Goal: Task Accomplishment & Management: Use online tool/utility

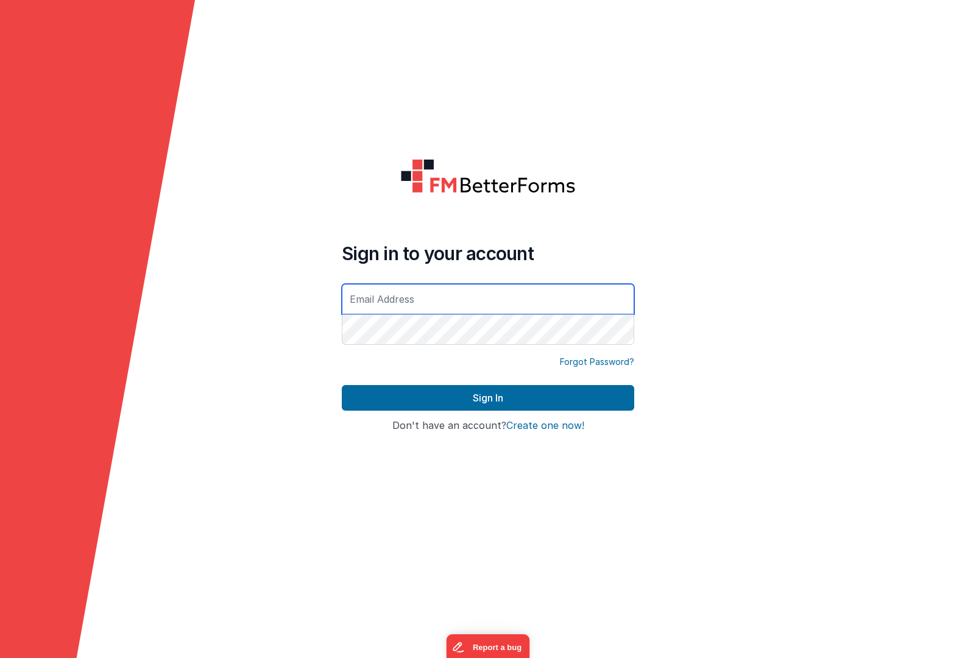
type input "[EMAIL_ADDRESS][DOMAIN_NAME]"
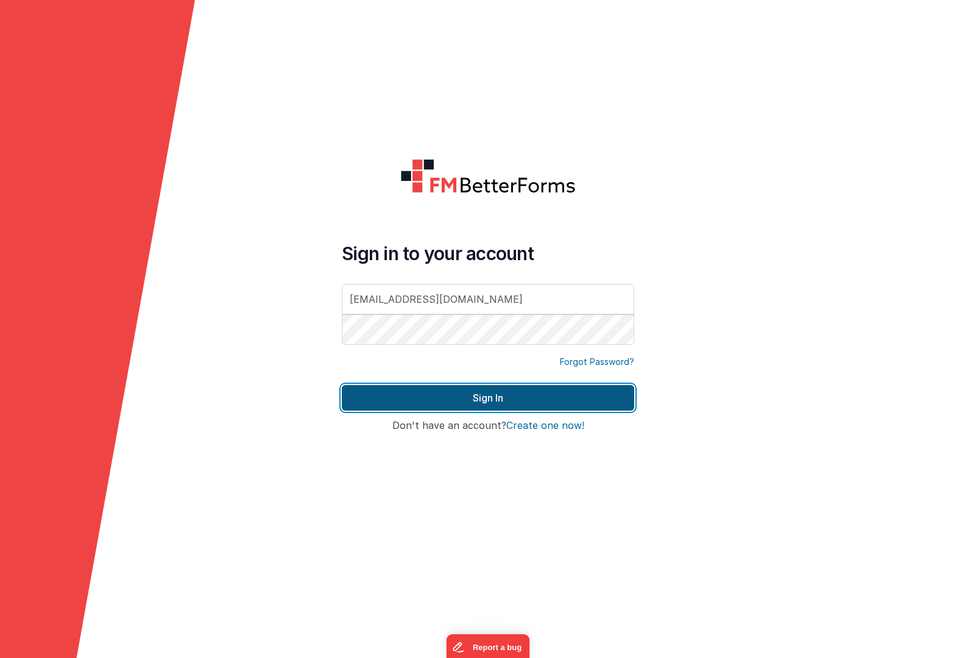
click at [547, 403] on button "Sign In" at bounding box center [488, 398] width 292 height 26
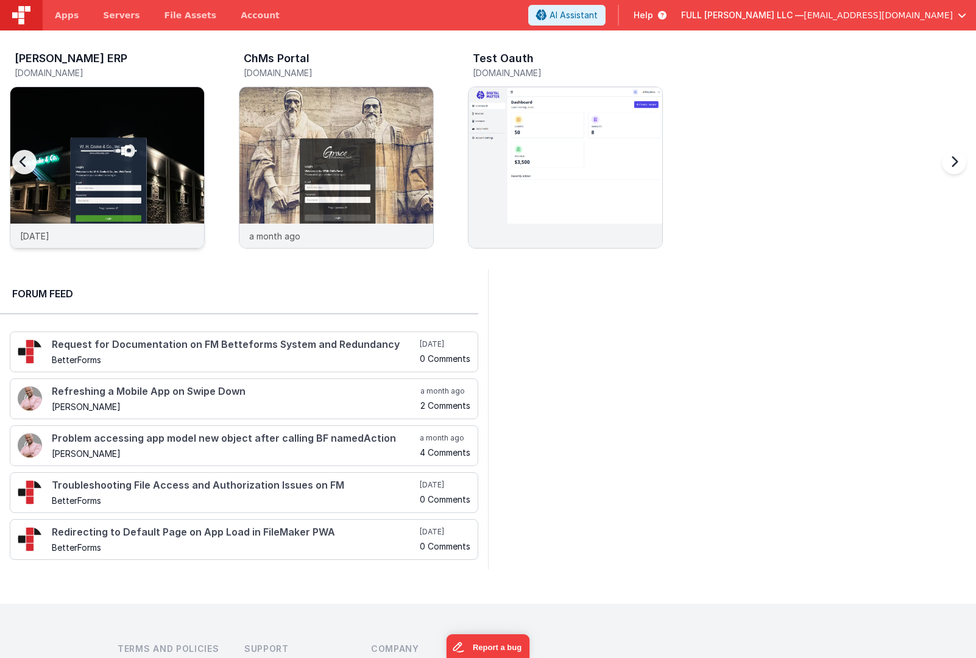
click at [174, 137] on img at bounding box center [107, 184] width 194 height 194
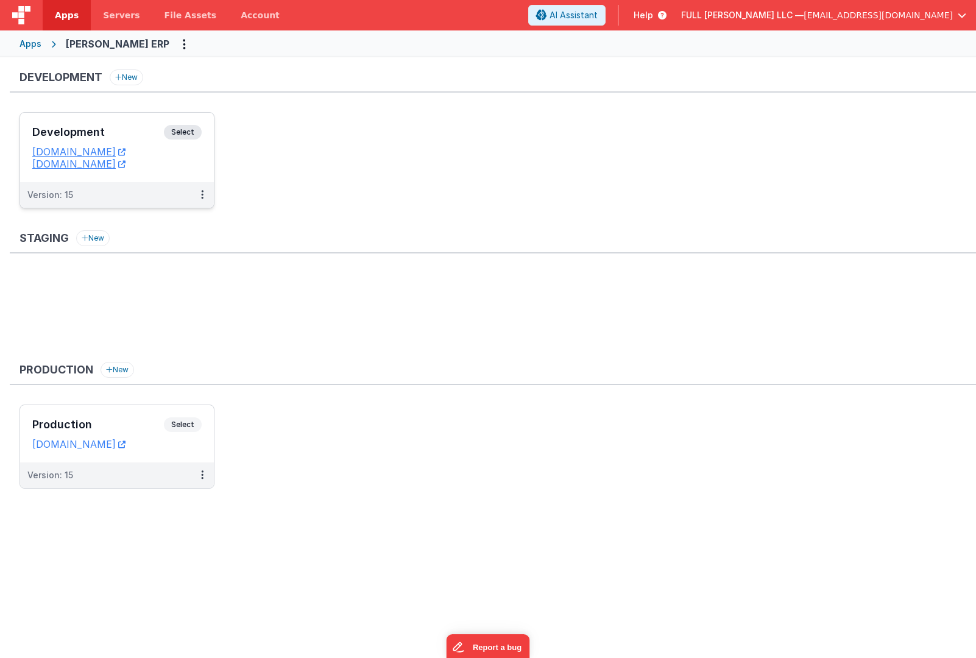
click at [119, 135] on h3 "Development" at bounding box center [98, 132] width 132 height 12
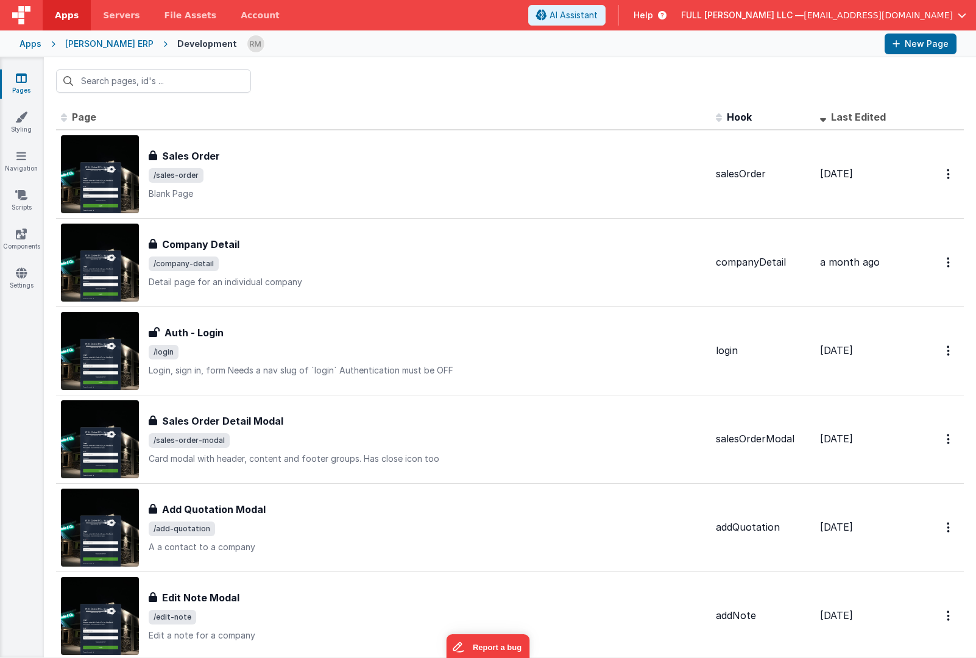
click at [103, 45] on div "WH Cooke ERP" at bounding box center [109, 44] width 88 height 12
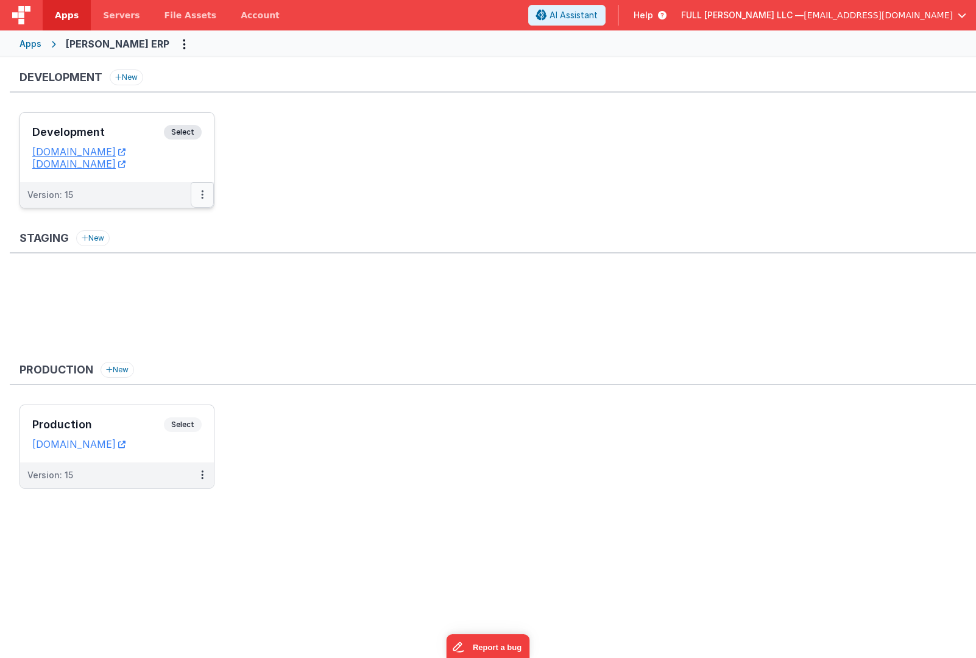
click at [199, 196] on button at bounding box center [202, 195] width 23 height 26
click at [189, 223] on link "Edit" at bounding box center [160, 222] width 107 height 22
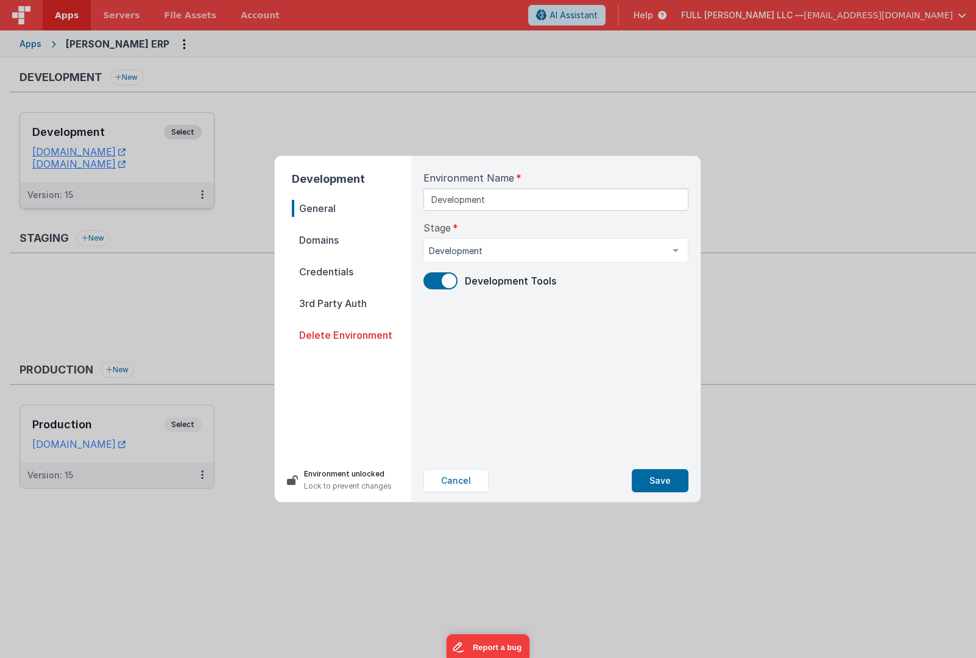
click at [323, 239] on span "Domains" at bounding box center [351, 239] width 119 height 17
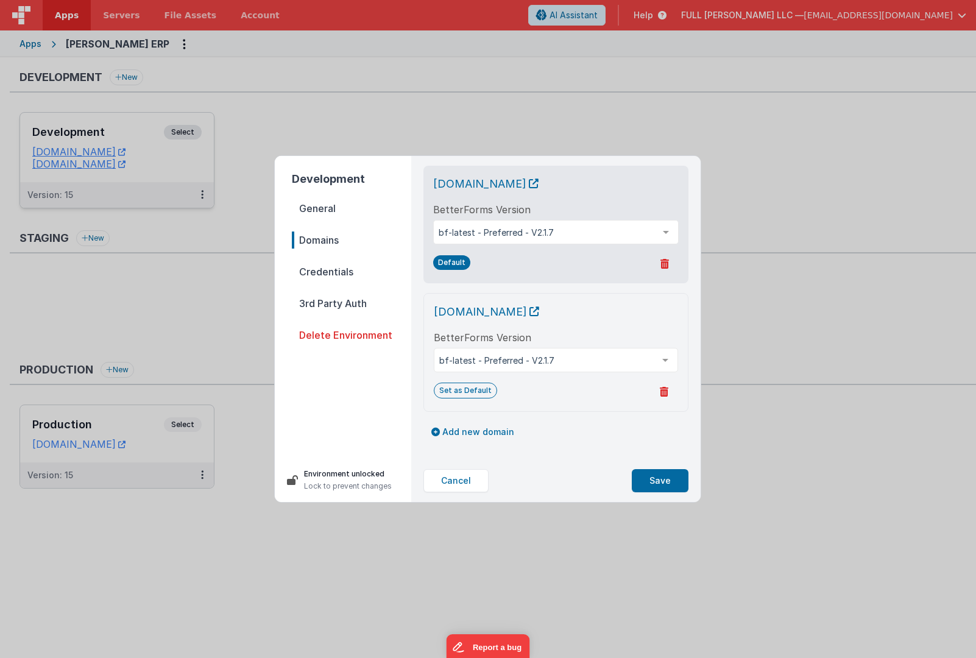
click at [328, 274] on span "Credentials" at bounding box center [351, 271] width 119 height 17
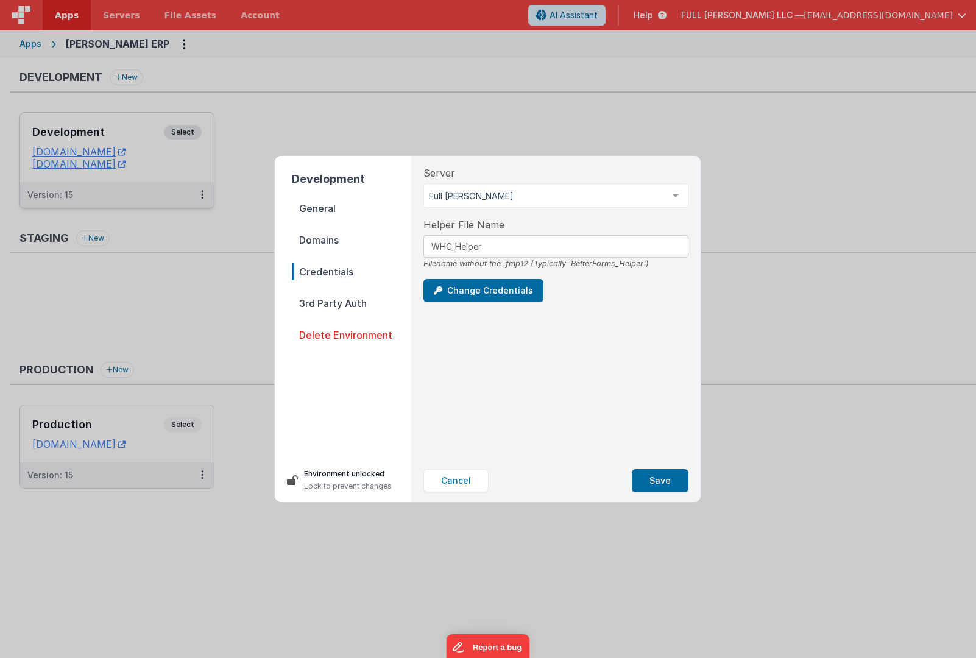
click at [332, 297] on span "3rd Party Auth" at bounding box center [351, 303] width 119 height 17
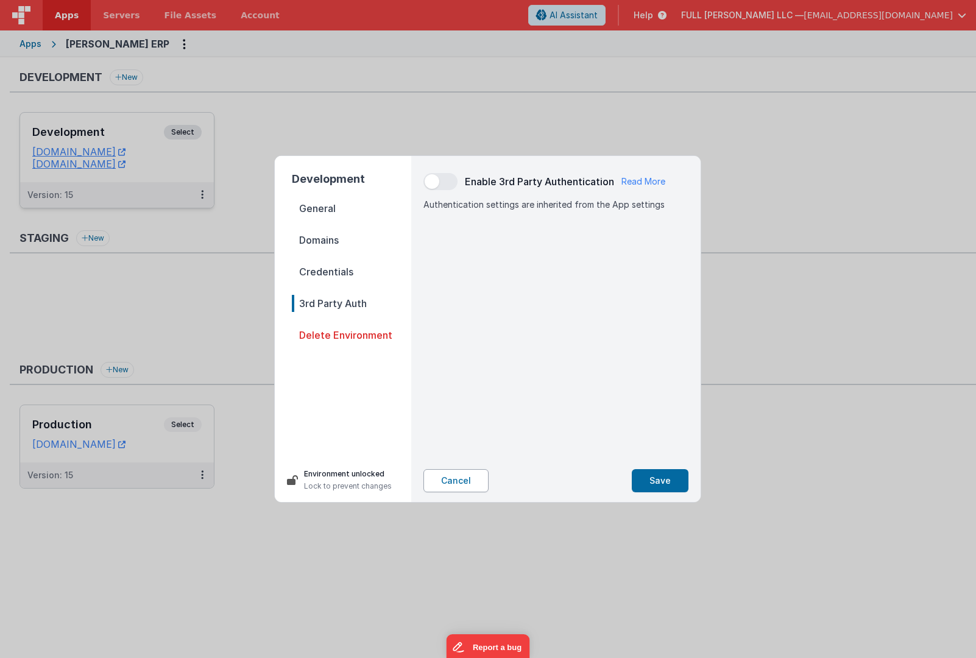
click at [450, 474] on button "Cancel" at bounding box center [455, 480] width 65 height 23
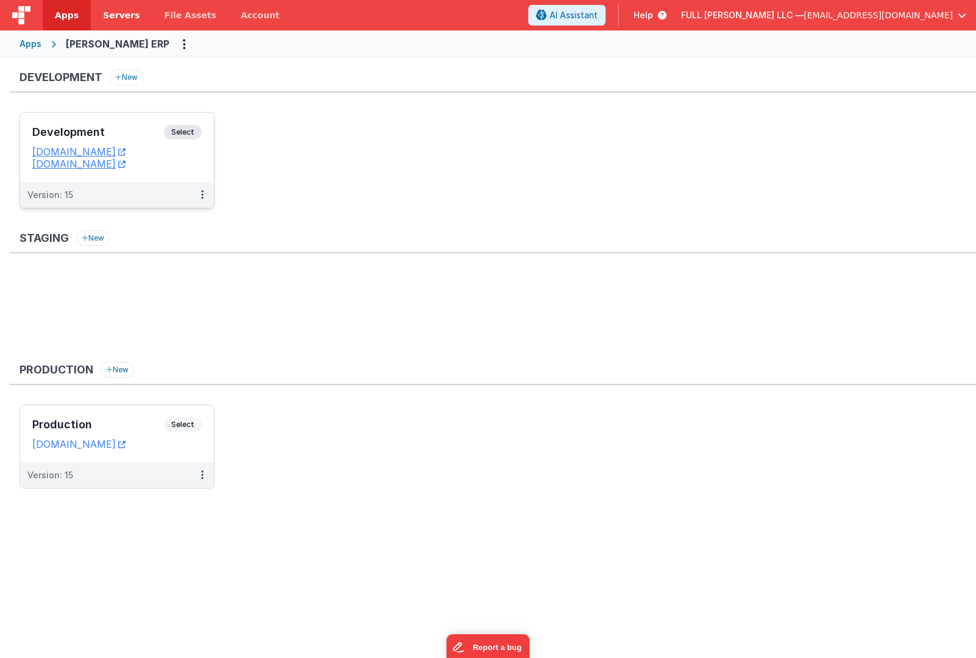
click at [119, 18] on span "Servers" at bounding box center [121, 15] width 37 height 12
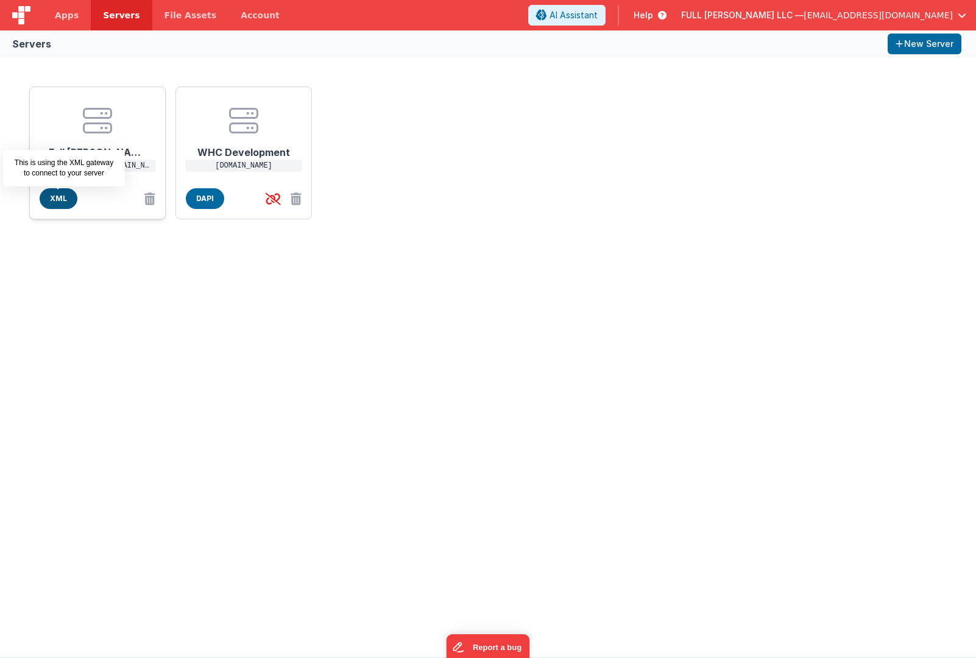
click at [66, 200] on span "XML" at bounding box center [59, 198] width 38 height 21
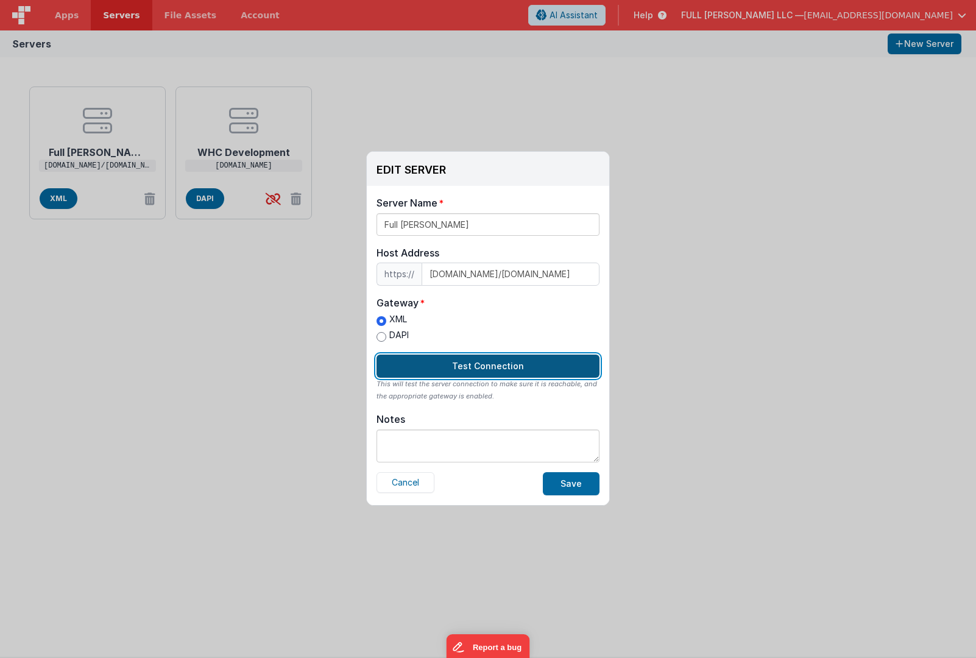
click at [510, 373] on button "Test Connection" at bounding box center [487, 365] width 223 height 23
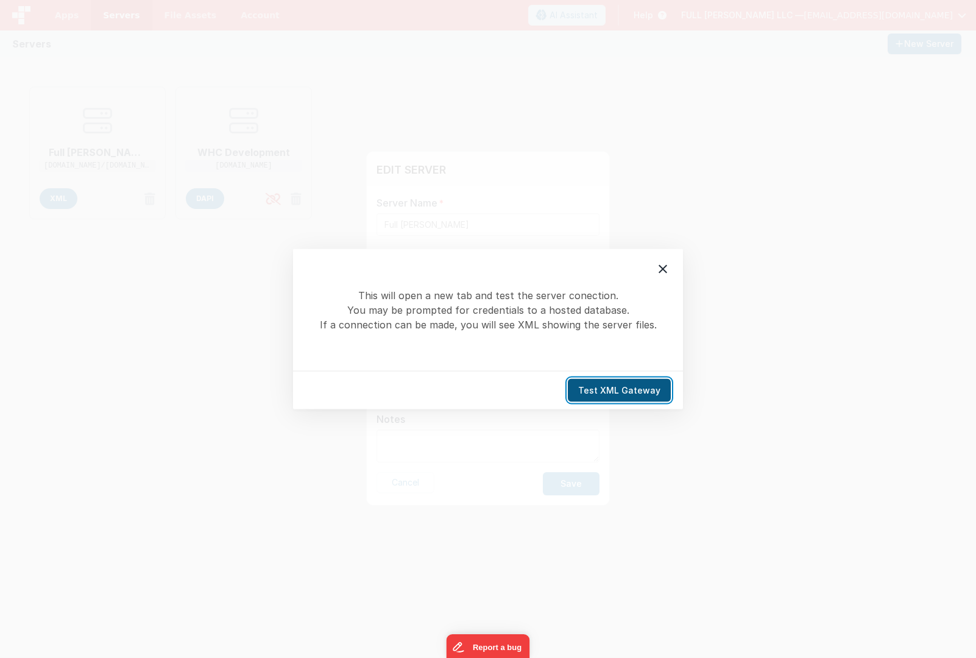
click at [612, 386] on button "Test XML Gateway" at bounding box center [619, 390] width 103 height 23
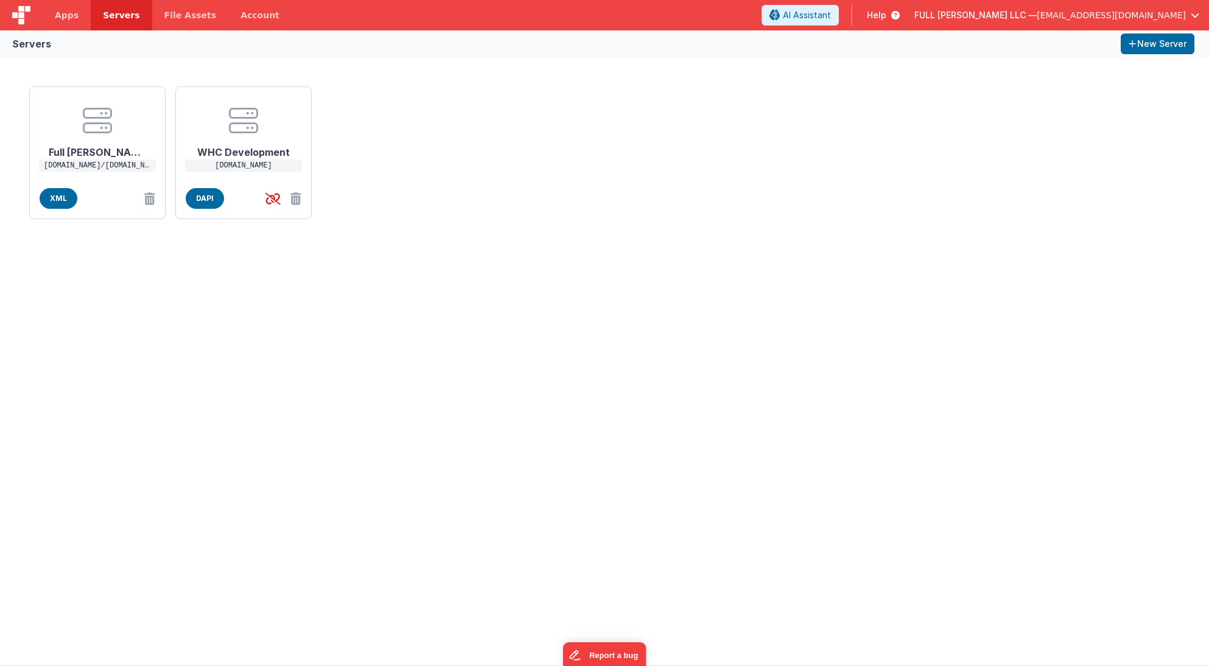
click at [975, 18] on span "[EMAIL_ADDRESS][DOMAIN_NAME]" at bounding box center [1111, 15] width 149 height 12
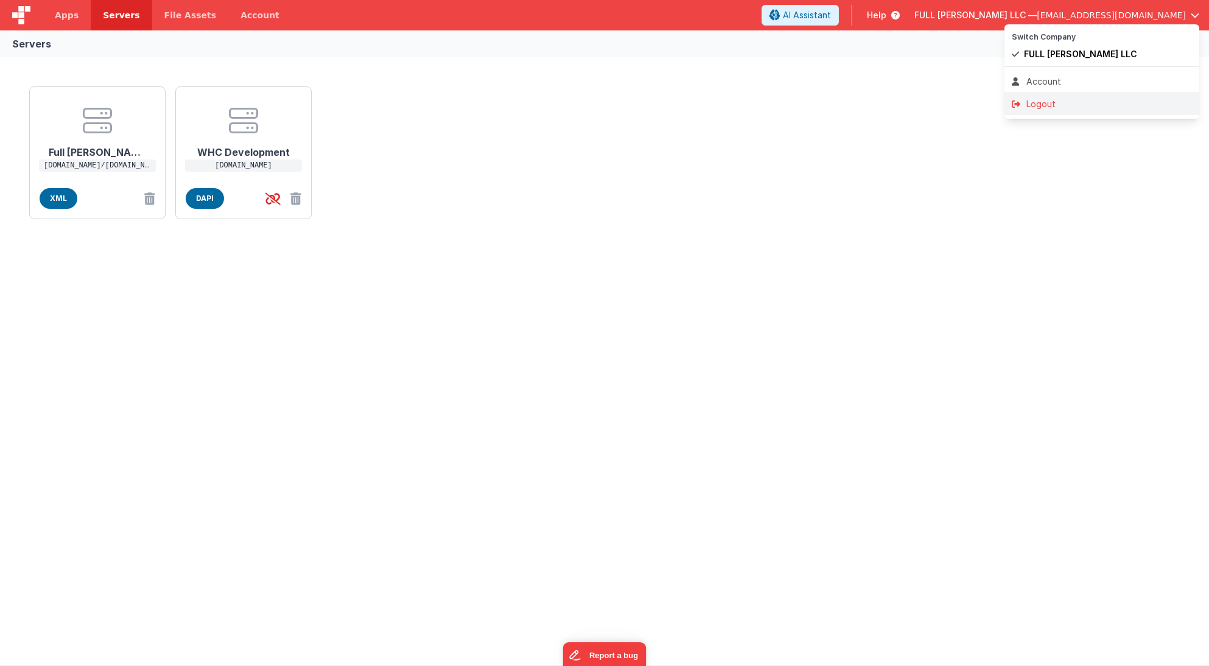
click at [975, 108] on div "Logout" at bounding box center [1102, 104] width 180 height 12
